Goal: Task Accomplishment & Management: Use online tool/utility

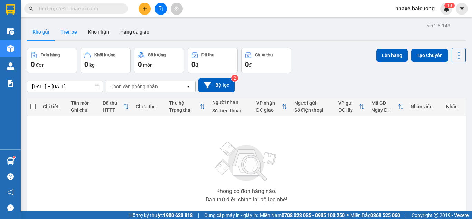
click at [75, 35] on button "Trên xe" at bounding box center [69, 32] width 28 height 17
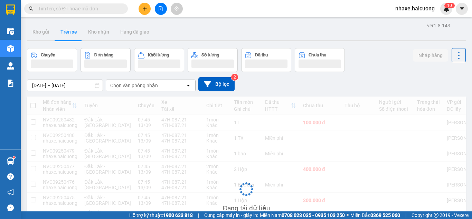
click at [81, 76] on div "[DATE] – [DATE] Press the down arrow key to interact with the calendar and sele…" at bounding box center [246, 84] width 439 height 25
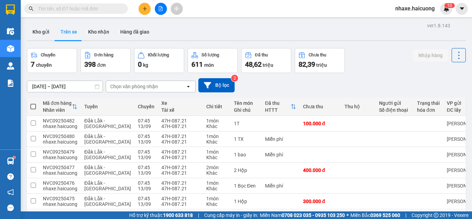
click at [81, 83] on input "[DATE] – [DATE]" at bounding box center [64, 86] width 75 height 11
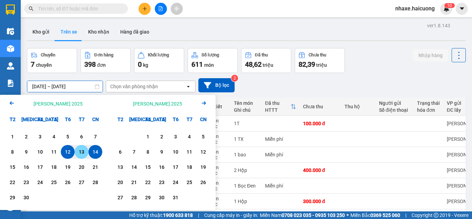
click at [79, 151] on div "13" at bounding box center [82, 152] width 10 height 8
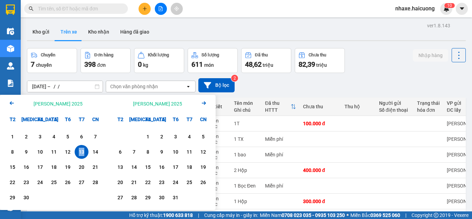
click at [79, 151] on div "13" at bounding box center [82, 152] width 10 height 8
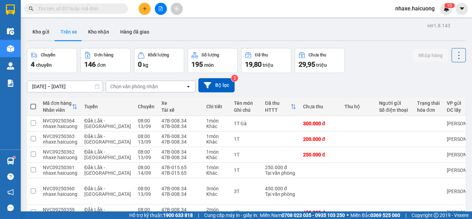
click at [159, 87] on div "Chọn văn phòng nhận" at bounding box center [146, 86] width 80 height 11
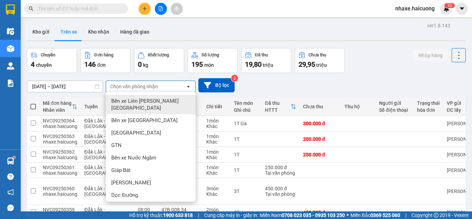
click at [159, 87] on div "Chọn văn phòng nhận" at bounding box center [146, 86] width 80 height 11
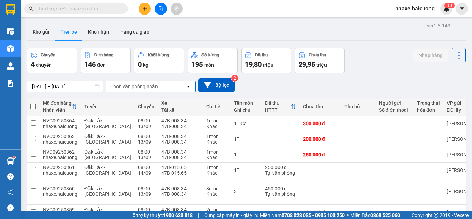
click at [157, 81] on div "Chọn văn phòng nhận open" at bounding box center [151, 87] width 90 height 12
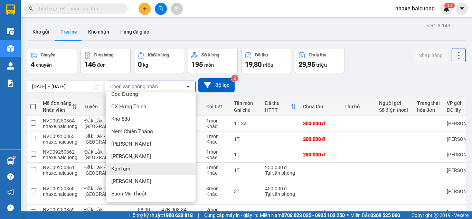
scroll to position [108, 0]
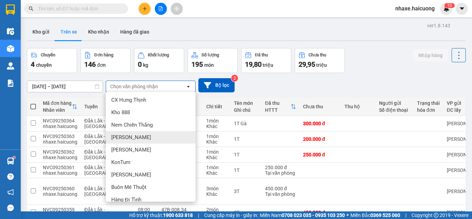
click at [147, 134] on span "[PERSON_NAME]" at bounding box center [131, 137] width 40 height 7
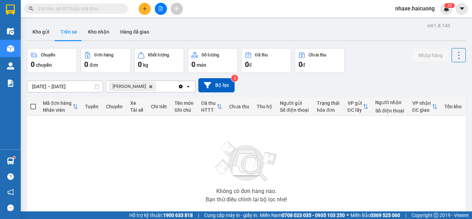
click at [81, 85] on input "[DATE] – [DATE]" at bounding box center [64, 86] width 75 height 11
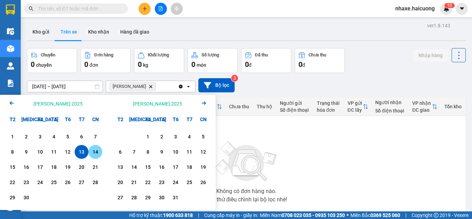
click at [101, 154] on div "14" at bounding box center [95, 152] width 14 height 14
click at [100, 151] on div "14" at bounding box center [96, 152] width 10 height 8
type input "[DATE] – [DATE]"
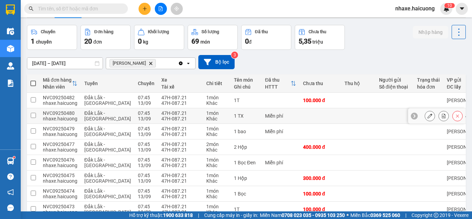
scroll to position [35, 0]
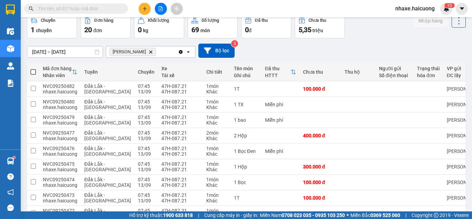
click at [30, 73] on th at bounding box center [33, 72] width 12 height 18
click at [34, 73] on span at bounding box center [33, 72] width 6 height 6
click at [33, 68] on input "checkbox" at bounding box center [33, 68] width 0 height 0
checkbox input "true"
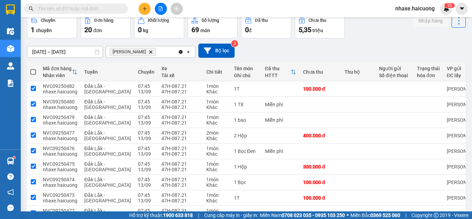
checkbox input "true"
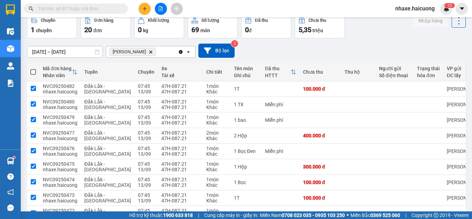
checkbox input "true"
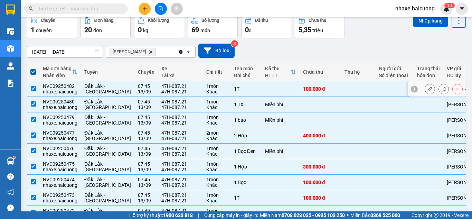
click at [161, 89] on div "47H-087.21" at bounding box center [180, 92] width 38 height 6
checkbox input "false"
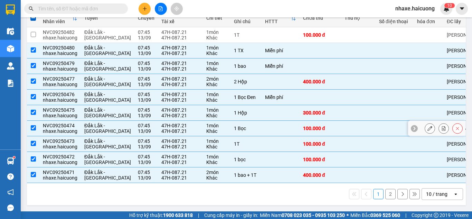
scroll to position [0, 0]
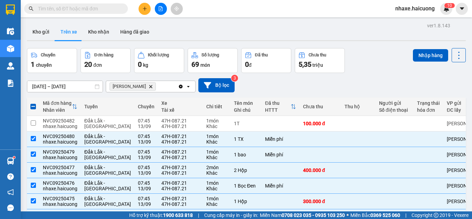
click at [92, 86] on input "[DATE] – [DATE]" at bounding box center [64, 86] width 75 height 11
click at [278, 85] on div "[DATE] – [DATE] Press the down arrow key to interact with the calendar and sele…" at bounding box center [246, 85] width 439 height 14
click at [97, 85] on icon at bounding box center [97, 86] width 5 height 5
click at [83, 86] on input "[DATE] – [DATE]" at bounding box center [64, 86] width 75 height 11
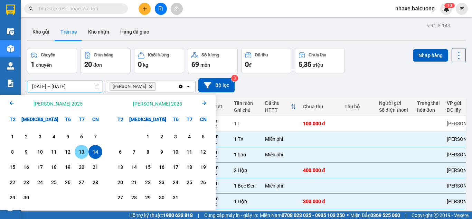
click at [83, 152] on div "13" at bounding box center [82, 152] width 10 height 8
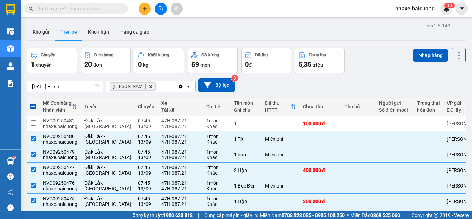
click at [279, 86] on div "[DATE] – / / Press the down arrow key to interact with the calendar and select …" at bounding box center [246, 85] width 439 height 14
click at [90, 86] on input "[DATE] – / /" at bounding box center [64, 86] width 75 height 11
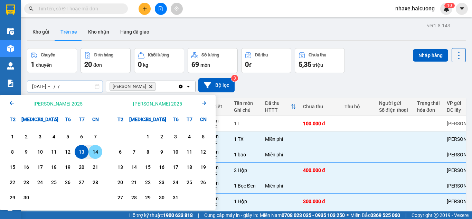
click at [94, 152] on div "14" at bounding box center [96, 152] width 10 height 8
type input "[DATE] – [DATE]"
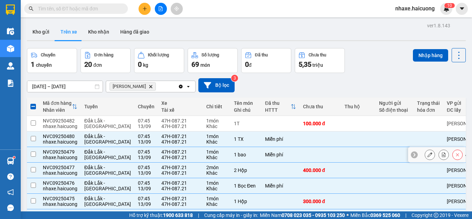
checkbox input "false"
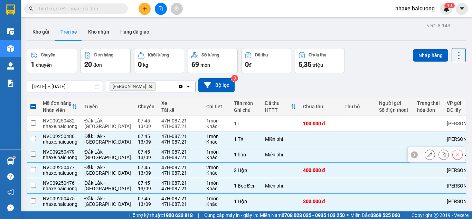
checkbox input "false"
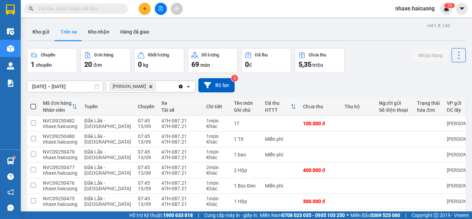
click at [36, 104] on span at bounding box center [33, 107] width 6 height 6
click at [33, 103] on input "checkbox" at bounding box center [33, 103] width 0 height 0
checkbox input "true"
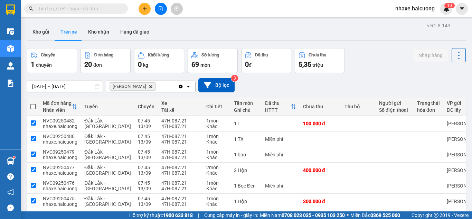
checkbox input "true"
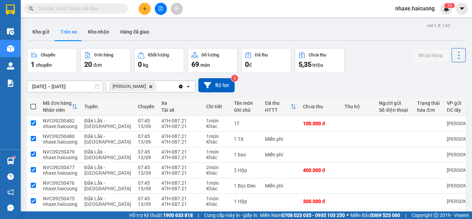
checkbox input "true"
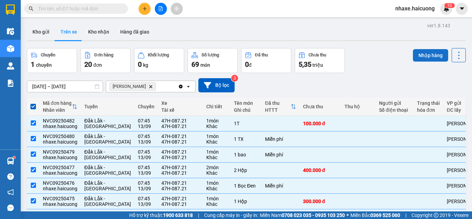
click at [424, 56] on button "Nhập hàng" at bounding box center [430, 55] width 35 height 12
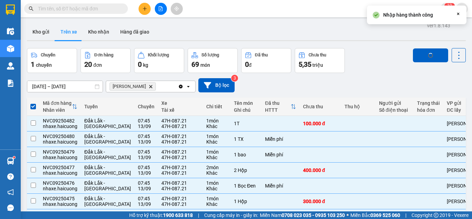
checkbox input "false"
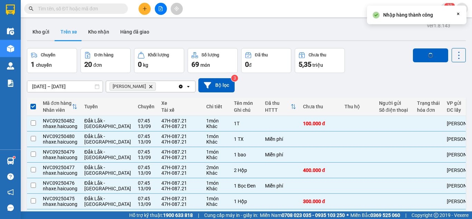
checkbox input "false"
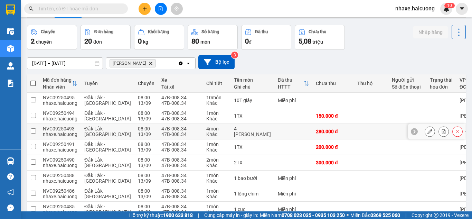
scroll to position [35, 0]
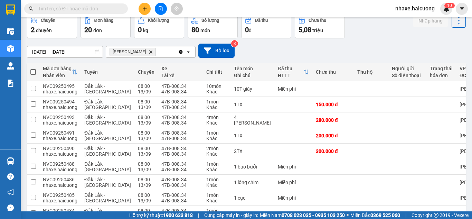
click at [35, 74] on span at bounding box center [33, 72] width 6 height 6
click at [33, 68] on input "checkbox" at bounding box center [33, 68] width 0 height 0
checkbox input "true"
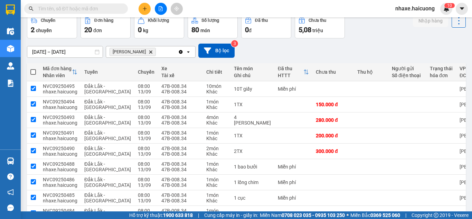
checkbox input "true"
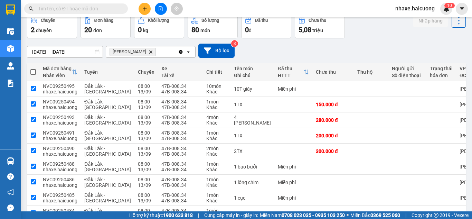
checkbox input "true"
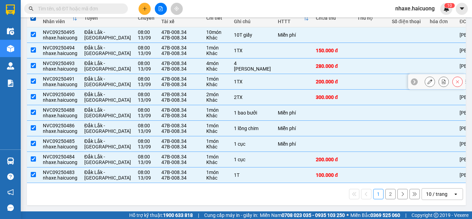
scroll to position [0, 0]
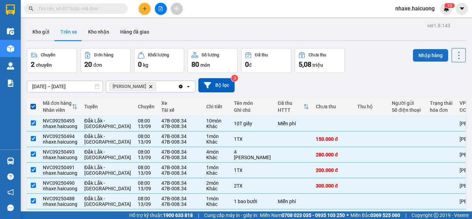
click at [416, 59] on button "Nhập hàng" at bounding box center [430, 55] width 35 height 12
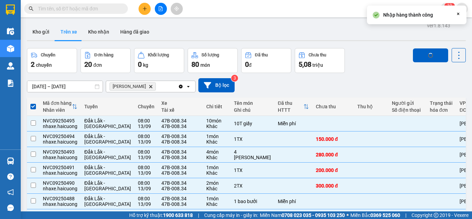
checkbox input "false"
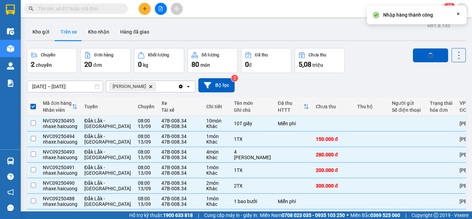
checkbox input "false"
